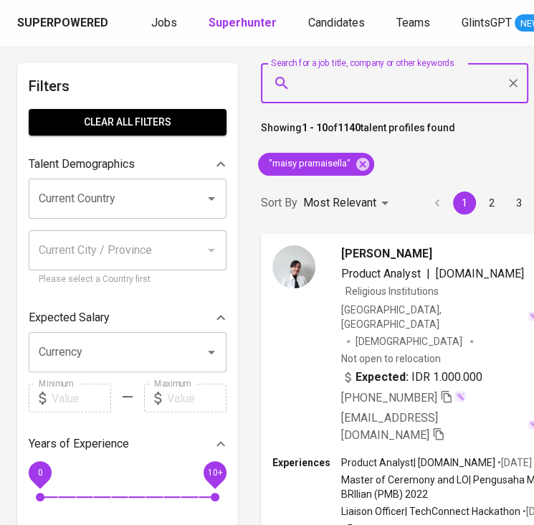
click at [334, 75] on input "Search for a job title, company or other keywords" at bounding box center [398, 83] width 204 height 27
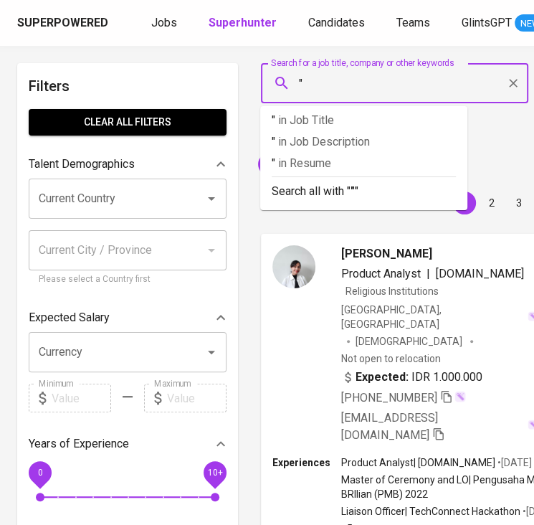
paste input "Ansharullah Anshar"
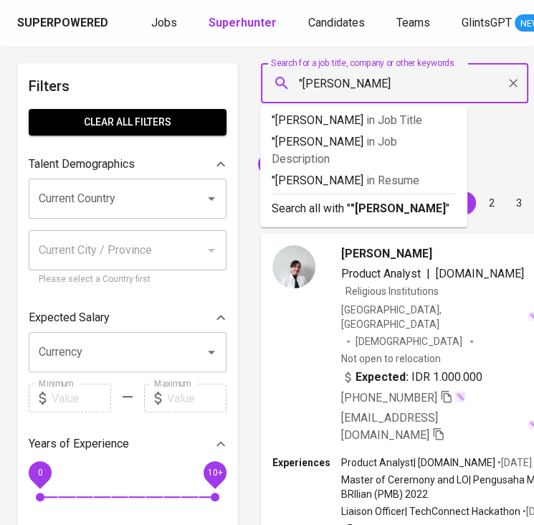
type input ""Ansharullah Anshar""
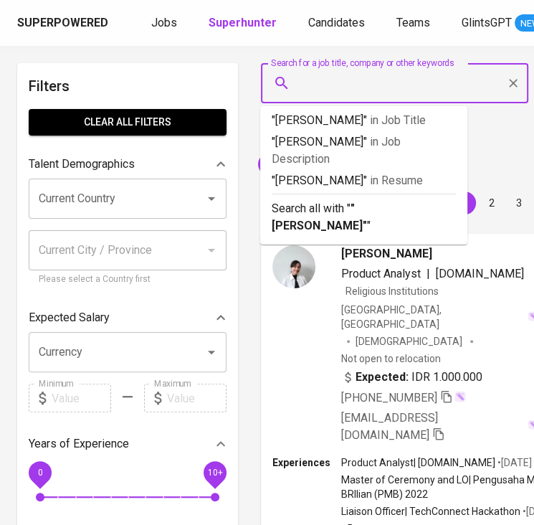
click at [515, 191] on div "Sort By Most Relevant MOST_RELEVANT 1 2 3 4 5 … 114" at bounding box center [466, 203] width 428 height 44
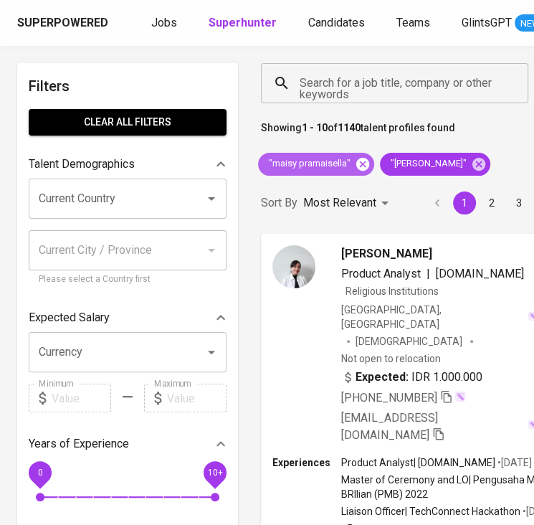
click at [361, 168] on icon at bounding box center [362, 163] width 13 height 13
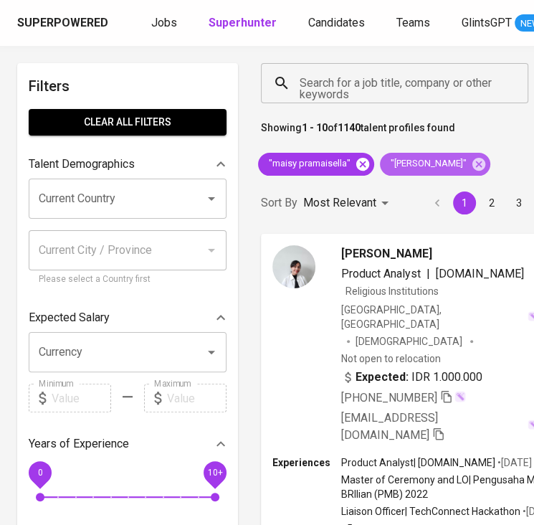
click at [471, 168] on icon at bounding box center [479, 164] width 16 height 16
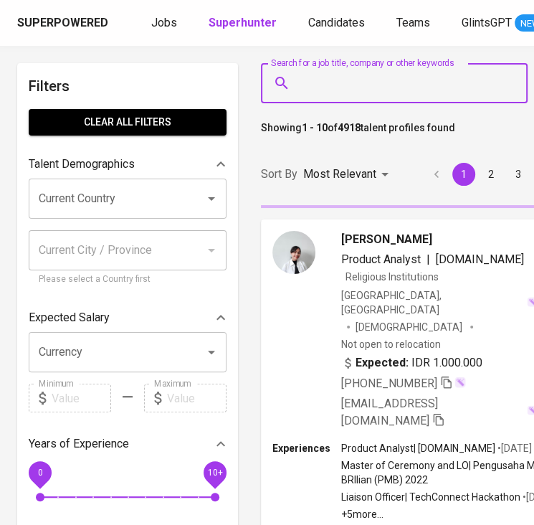
click at [336, 84] on input "Search for a job title, company or other keywords" at bounding box center [398, 83] width 204 height 27
paste input "Ansharullah Anshar"
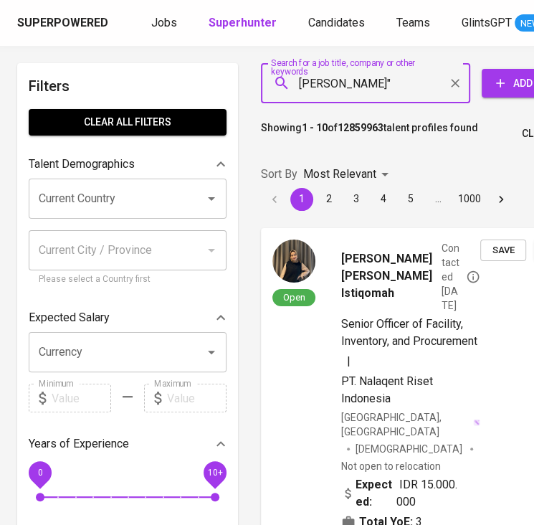
type input ""Ansharullah Anshar""
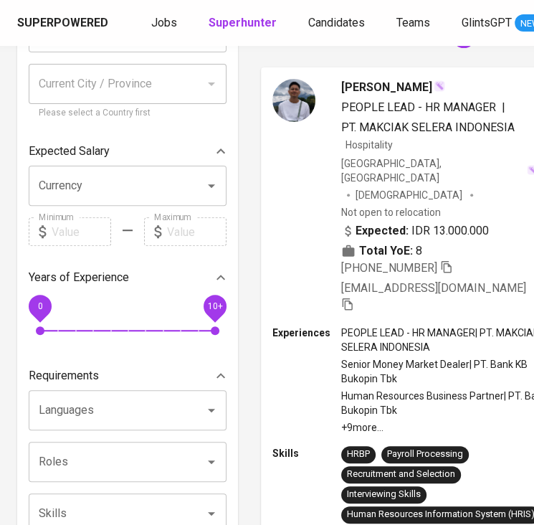
scroll to position [103, 0]
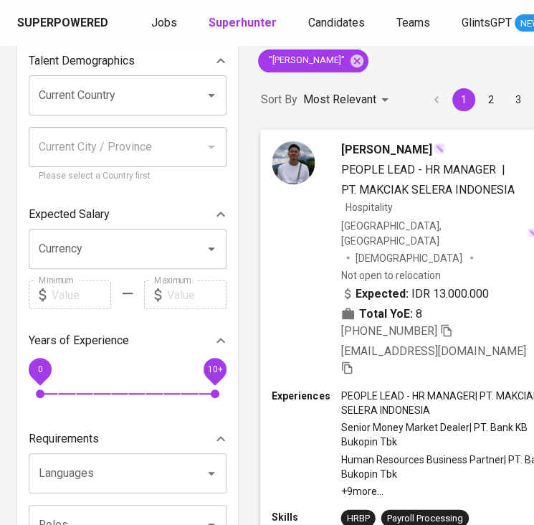
click at [445, 156] on span at bounding box center [439, 149] width 11 height 15
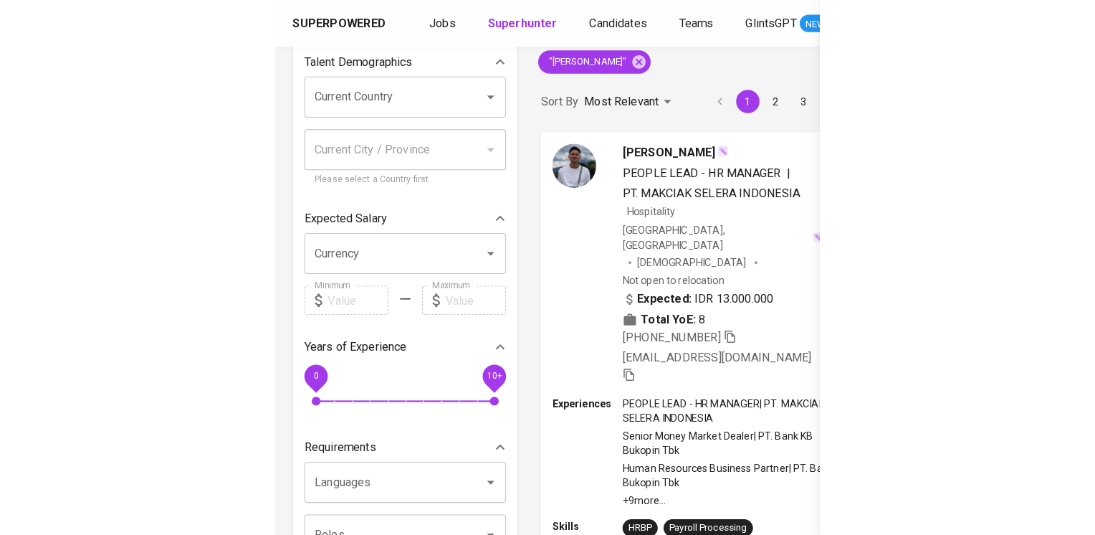
scroll to position [171, 0]
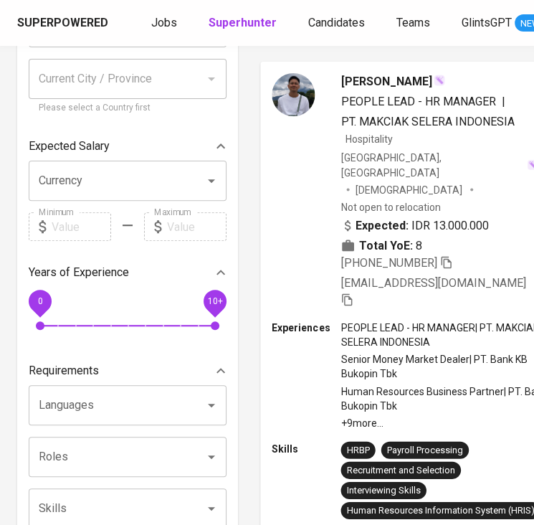
click at [477, 119] on span "PT. MAKCIAK SELERA INDONESIA" at bounding box center [428, 122] width 174 height 14
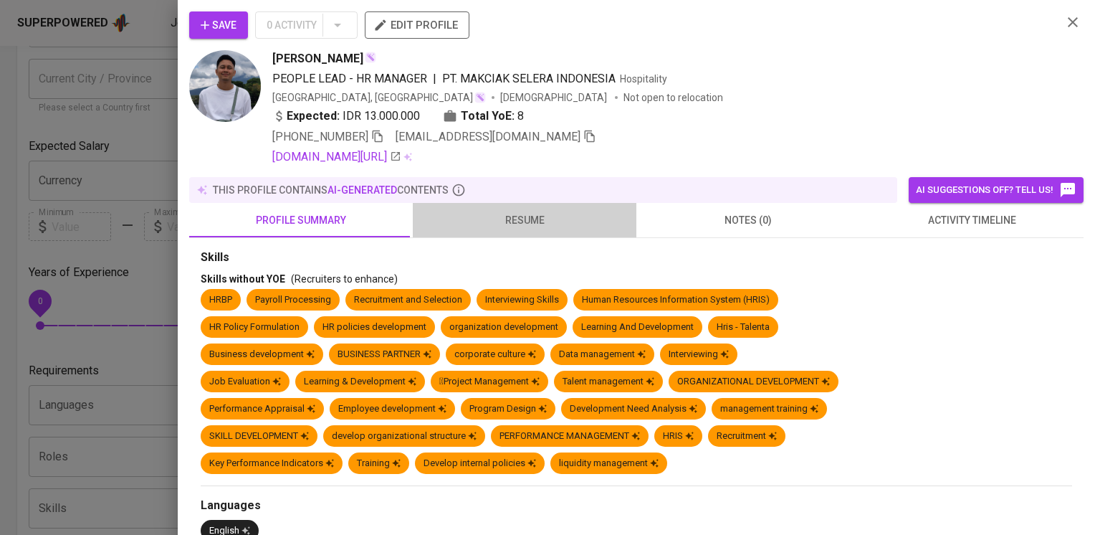
click at [535, 226] on span "resume" at bounding box center [525, 220] width 206 height 18
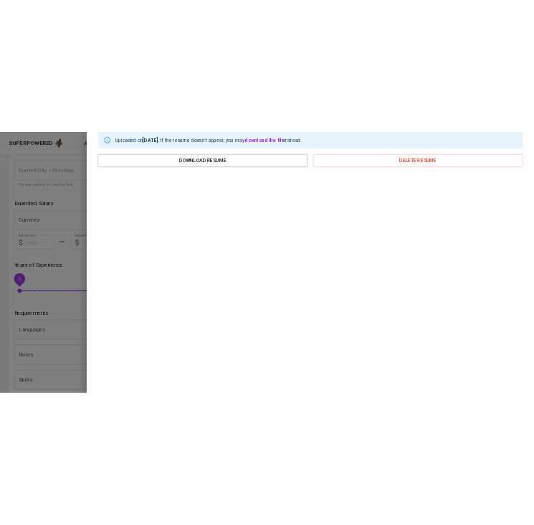
scroll to position [0, 0]
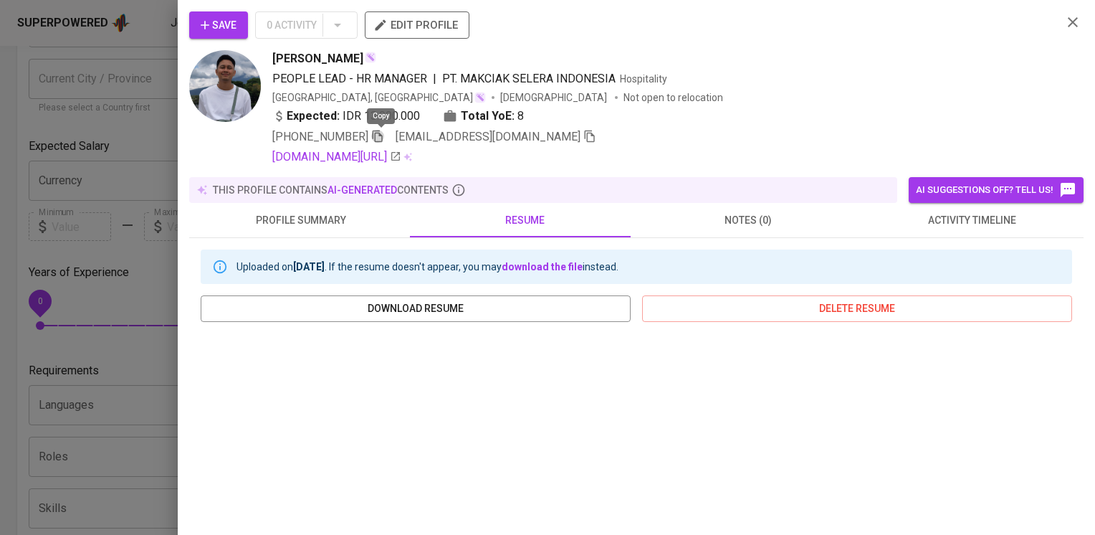
click at [383, 139] on icon "button" at bounding box center [377, 136] width 13 height 13
click at [1065, 14] on icon "button" at bounding box center [1073, 22] width 17 height 17
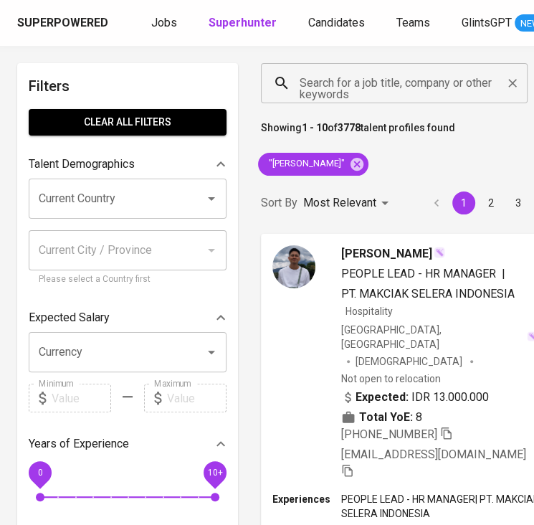
click at [331, 80] on input "Search for a job title, company or other keywords" at bounding box center [398, 83] width 204 height 27
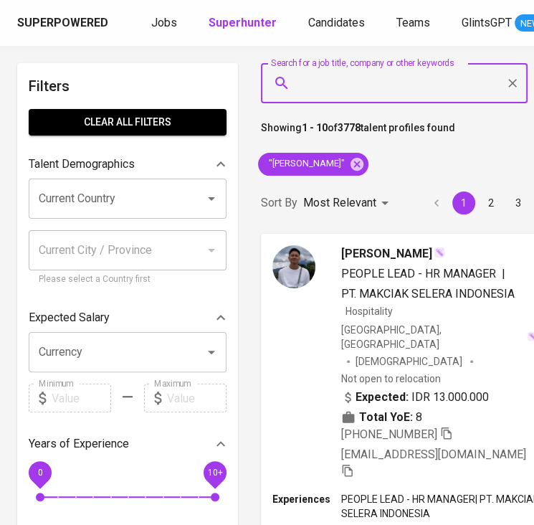
paste input "[PERSON_NAME]"
type input "[PERSON_NAME]"
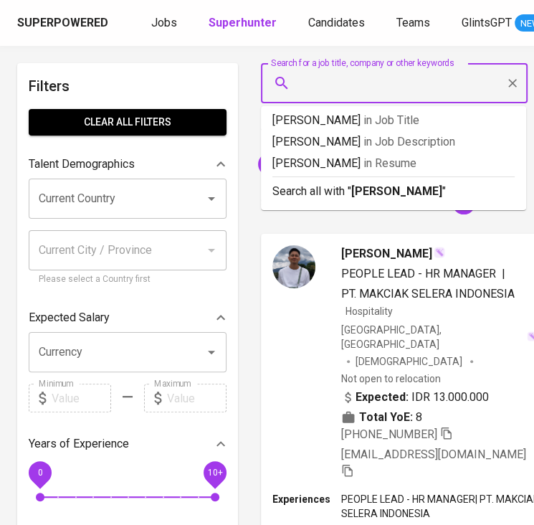
type input """
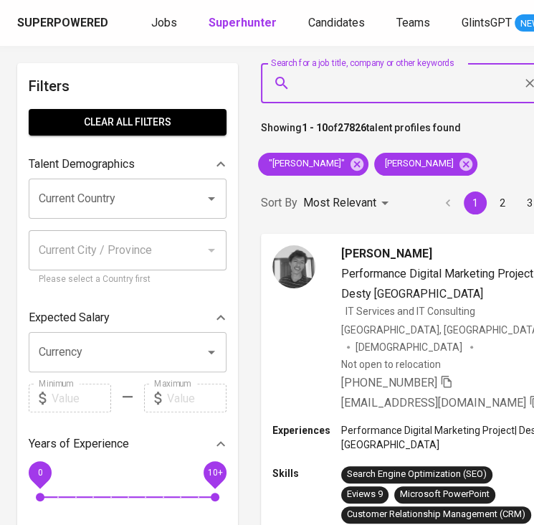
click at [308, 82] on input "Search for a job title, company or other keywords" at bounding box center [406, 83] width 221 height 27
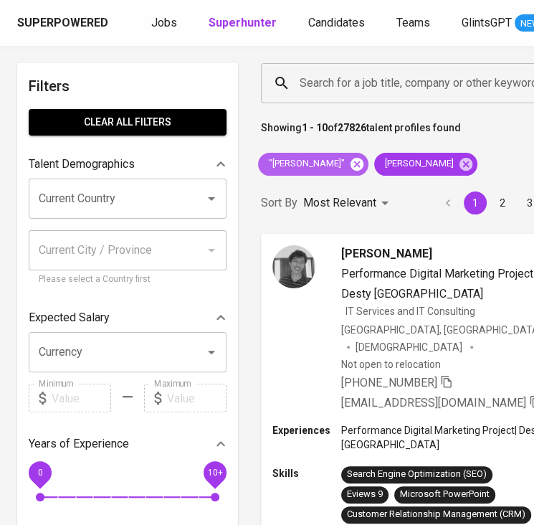
click at [363, 163] on icon at bounding box center [357, 163] width 13 height 13
click at [343, 161] on icon at bounding box center [349, 163] width 13 height 13
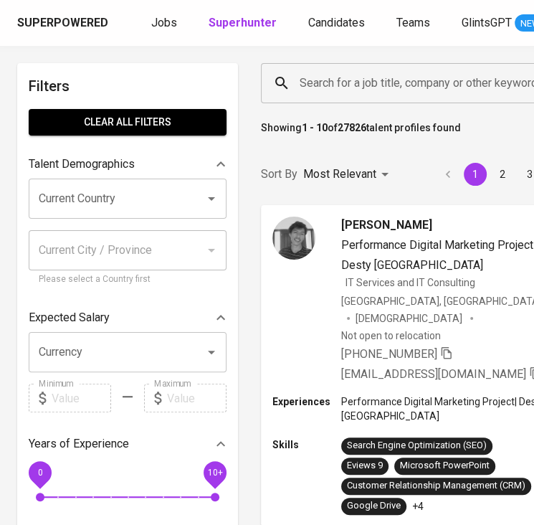
click at [311, 85] on input "Search for a job title, company or other keywords" at bounding box center [406, 83] width 221 height 27
click at [314, 85] on input "Search for a job title, company or other keywords" at bounding box center [406, 83] width 221 height 27
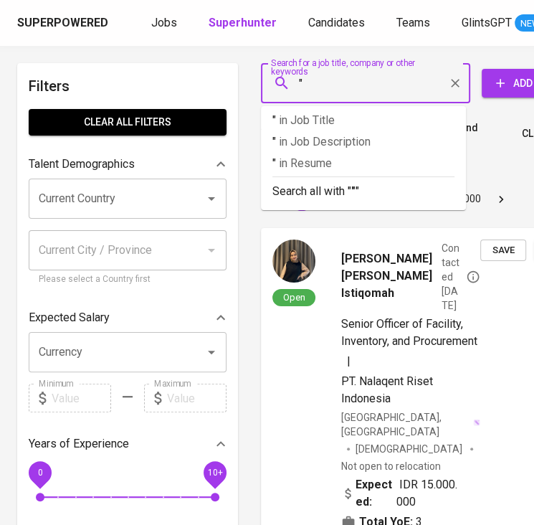
paste input "[PERSON_NAME]"
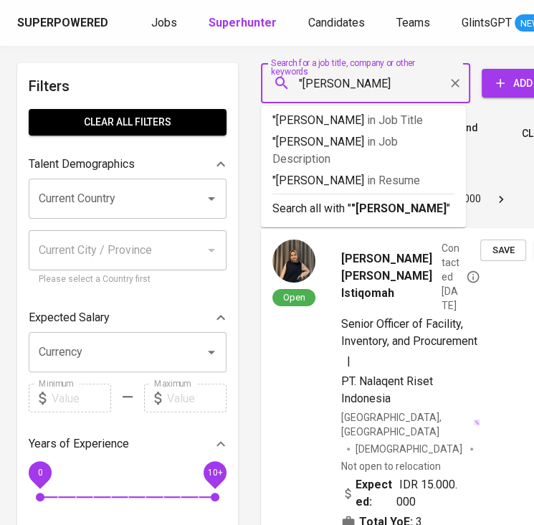
type input ""[PERSON_NAME]""
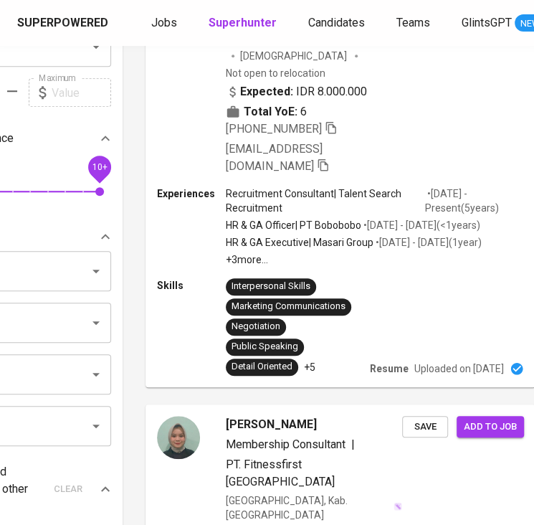
scroll to position [305, 123]
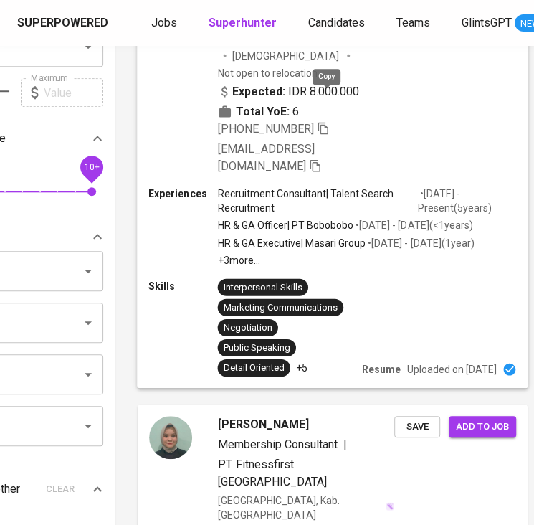
click at [320, 121] on icon "button" at bounding box center [323, 127] width 13 height 13
